Goal: Information Seeking & Learning: Learn about a topic

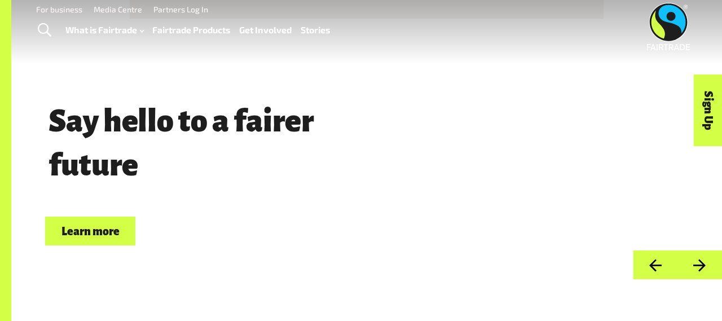
scroll to position [11, 0]
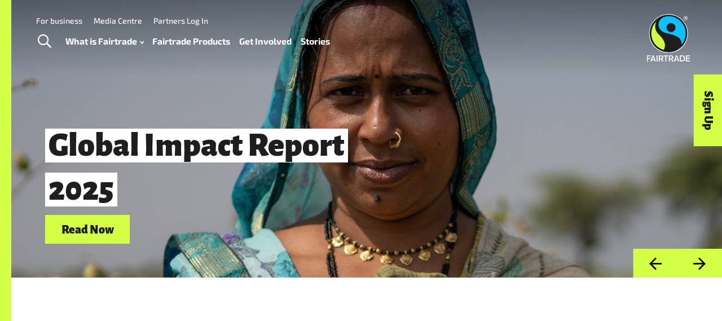
click at [191, 43] on link "Fairtrade Products" at bounding box center [191, 41] width 78 height 16
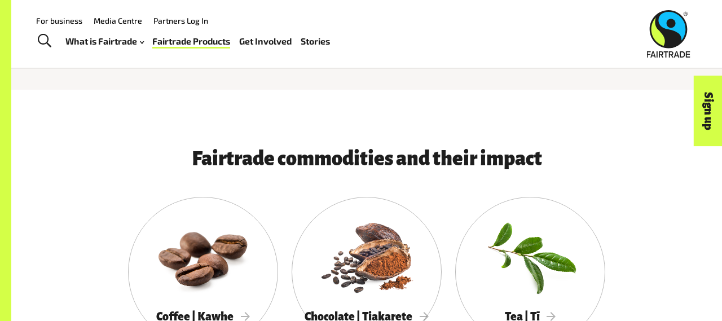
scroll to position [438, 0]
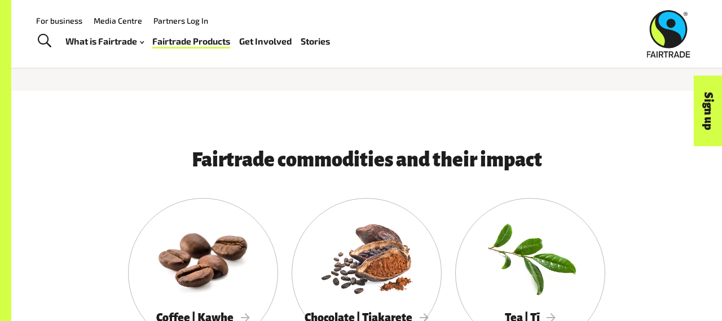
click at [671, 37] on img at bounding box center [668, 33] width 43 height 47
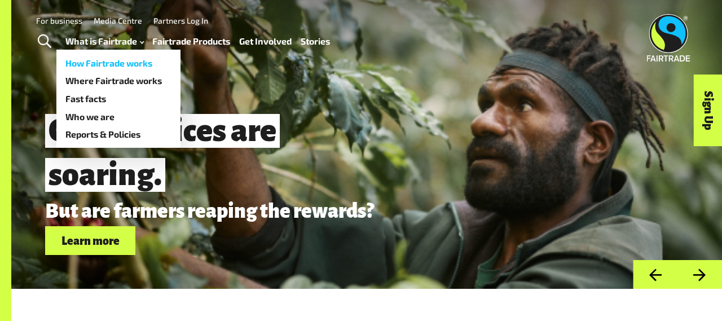
click at [110, 61] on link "How Fairtrade works" at bounding box center [118, 63] width 124 height 18
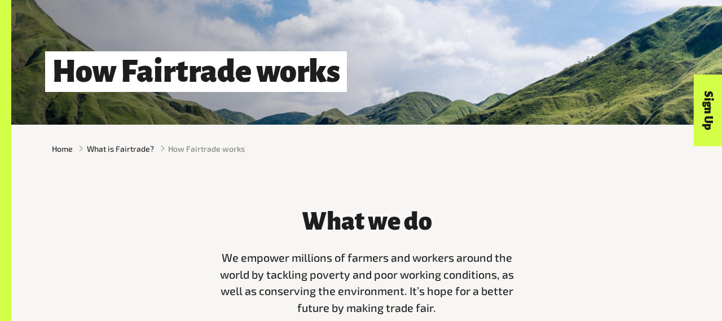
scroll to position [178, 0]
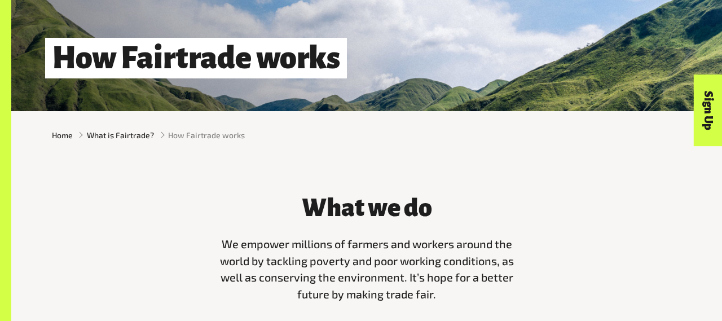
drag, startPoint x: 655, startPoint y: 37, endPoint x: 593, endPoint y: 17, distance: 64.9
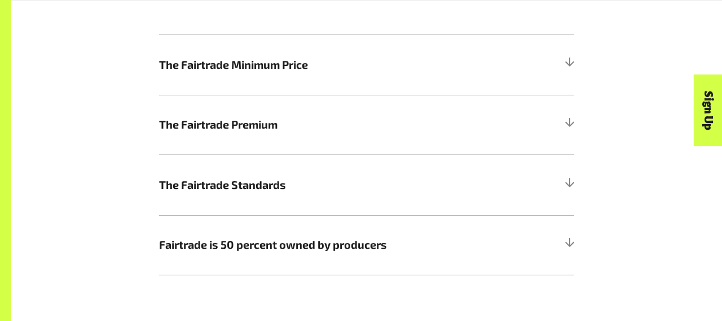
scroll to position [628, 0]
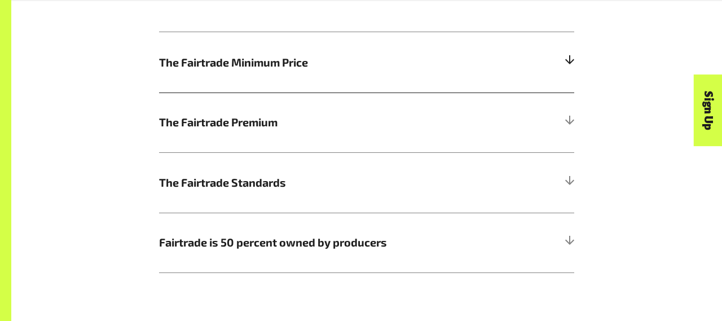
click at [503, 67] on h5 "The Fairtrade Minimum Price" at bounding box center [366, 62] width 415 height 60
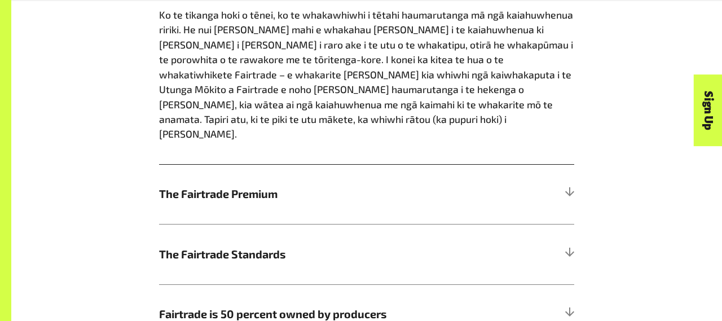
scroll to position [835, 0]
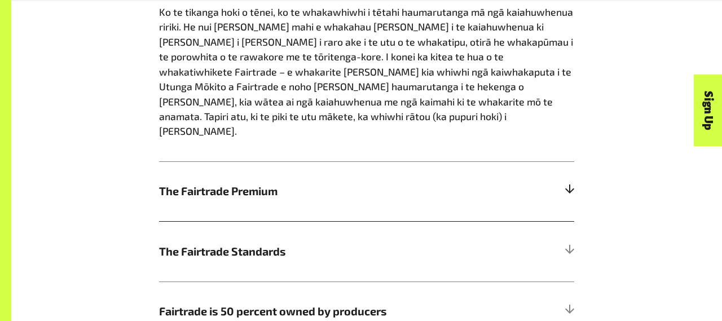
click at [344, 183] on span "The Fairtrade Premium" at bounding box center [314, 191] width 311 height 17
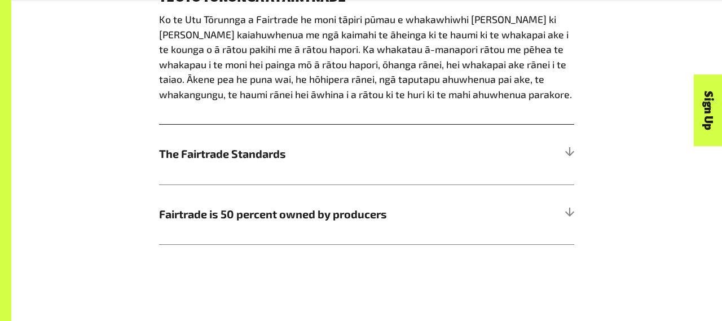
scroll to position [901, 0]
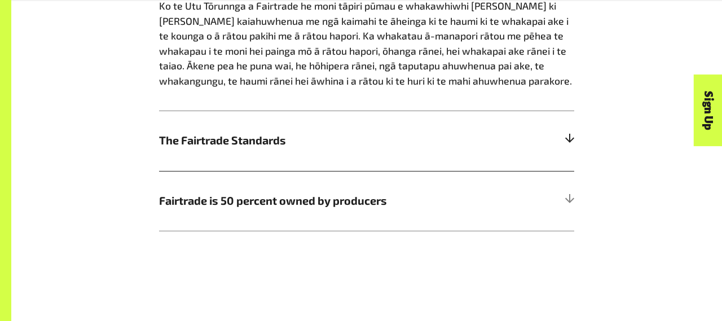
click at [503, 135] on h5 "The Fairtrade Standards" at bounding box center [366, 140] width 415 height 60
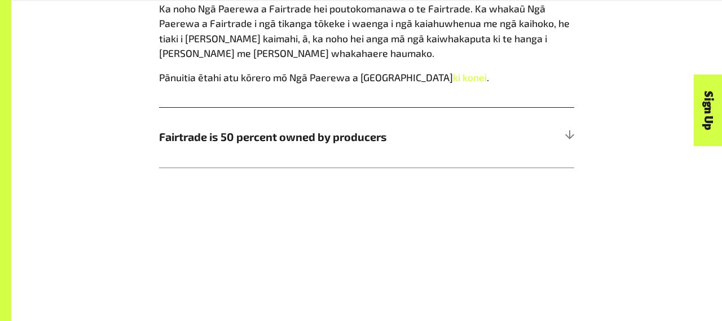
scroll to position [940, 0]
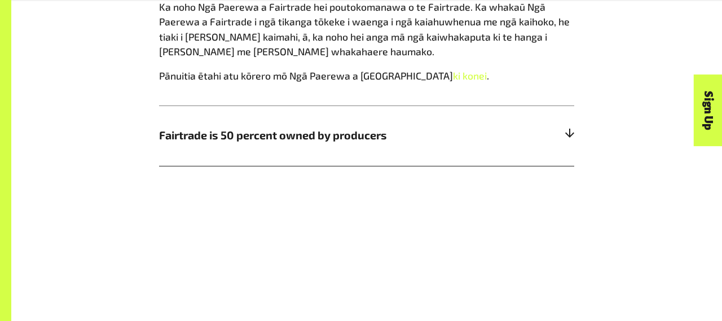
click at [488, 151] on h5 "Fairtrade is 50 percent owned by producers" at bounding box center [366, 135] width 415 height 60
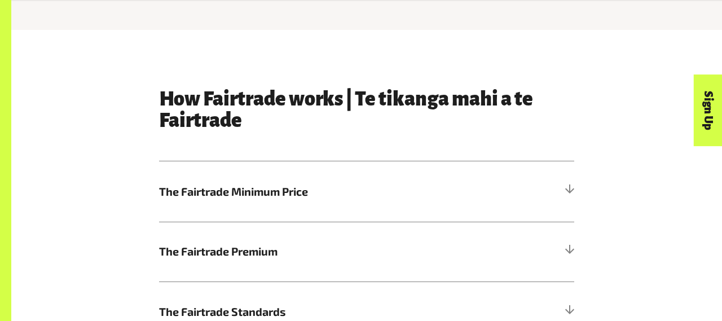
scroll to position [499, 0]
